Goal: Use online tool/utility: Utilize a website feature to perform a specific function

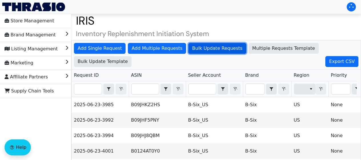
click at [200, 51] on span "Bulk Update Requests" at bounding box center [217, 48] width 50 height 7
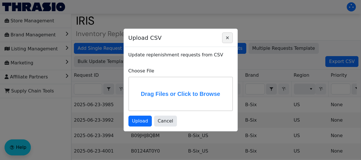
click at [227, 37] on icon "Close" at bounding box center [227, 37] width 7 height 5
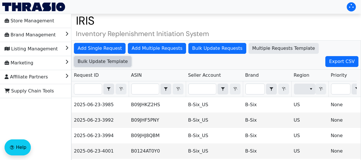
click at [128, 58] on span "Bulk Update Template" at bounding box center [103, 61] width 50 height 7
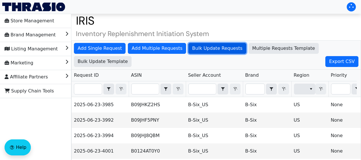
drag, startPoint x: 365, startPoint y: 16, endPoint x: 189, endPoint y: 45, distance: 178.9
drag, startPoint x: 189, startPoint y: 45, endPoint x: 183, endPoint y: 48, distance: 6.7
click at [192, 48] on span "Bulk Update Requests" at bounding box center [217, 48] width 50 height 7
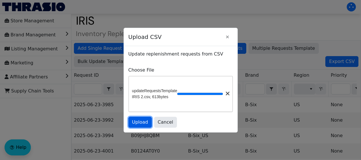
click at [141, 122] on span "Upload" at bounding box center [140, 122] width 16 height 7
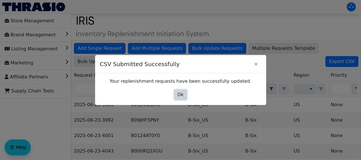
click at [180, 95] on span "Ok" at bounding box center [181, 94] width 6 height 7
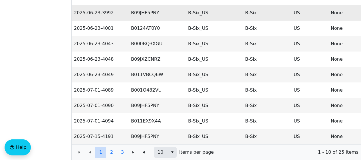
scroll to position [126, 0]
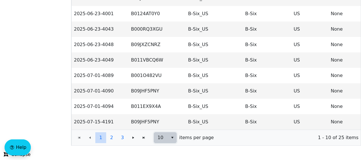
click at [173, 139] on icon "select" at bounding box center [172, 137] width 5 height 5
click at [164, 118] on li "50" at bounding box center [165, 122] width 22 height 9
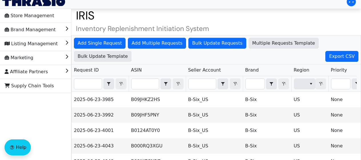
scroll to position [0, 0]
